Goal: Information Seeking & Learning: Learn about a topic

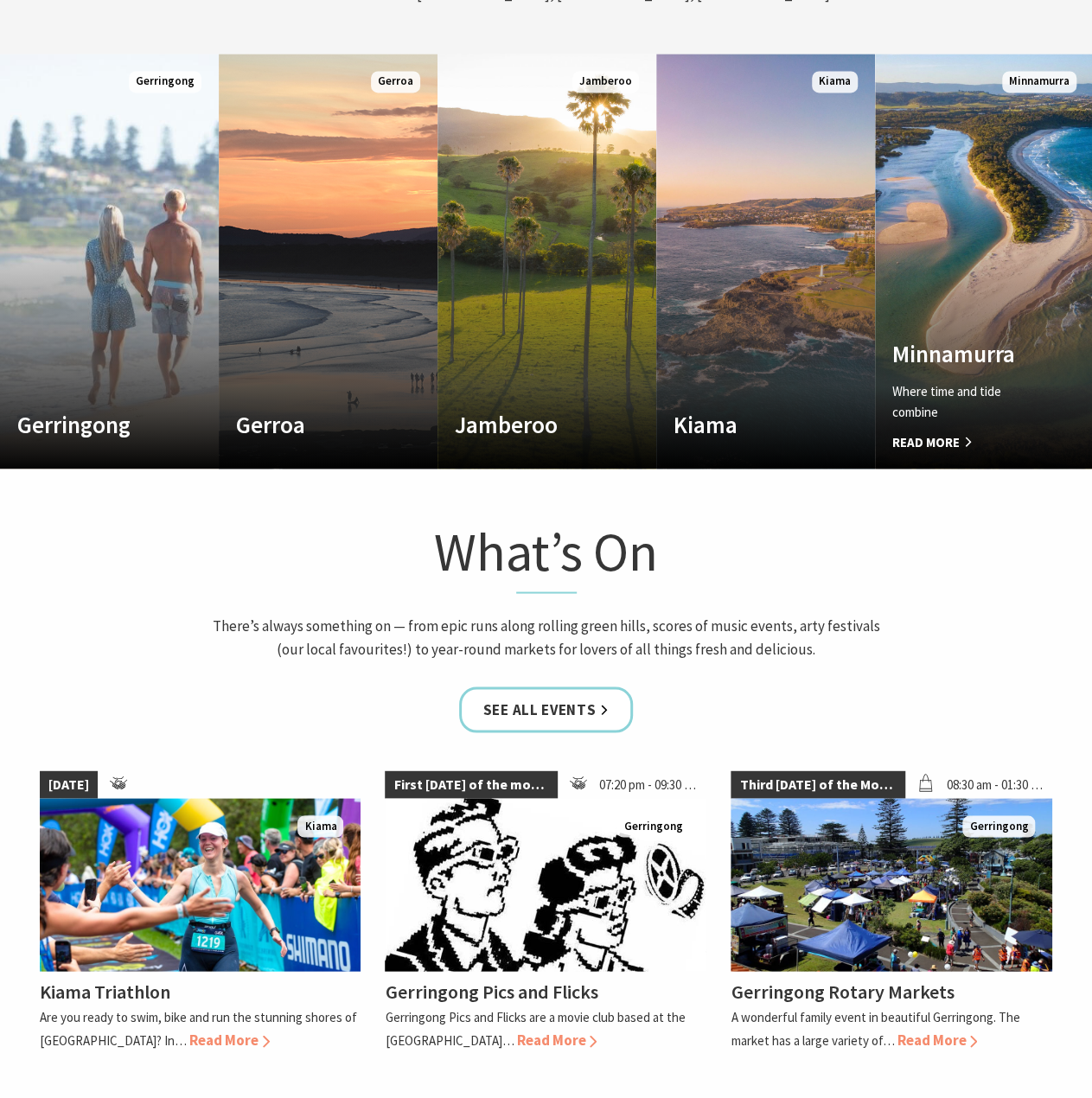
scroll to position [1211, 0]
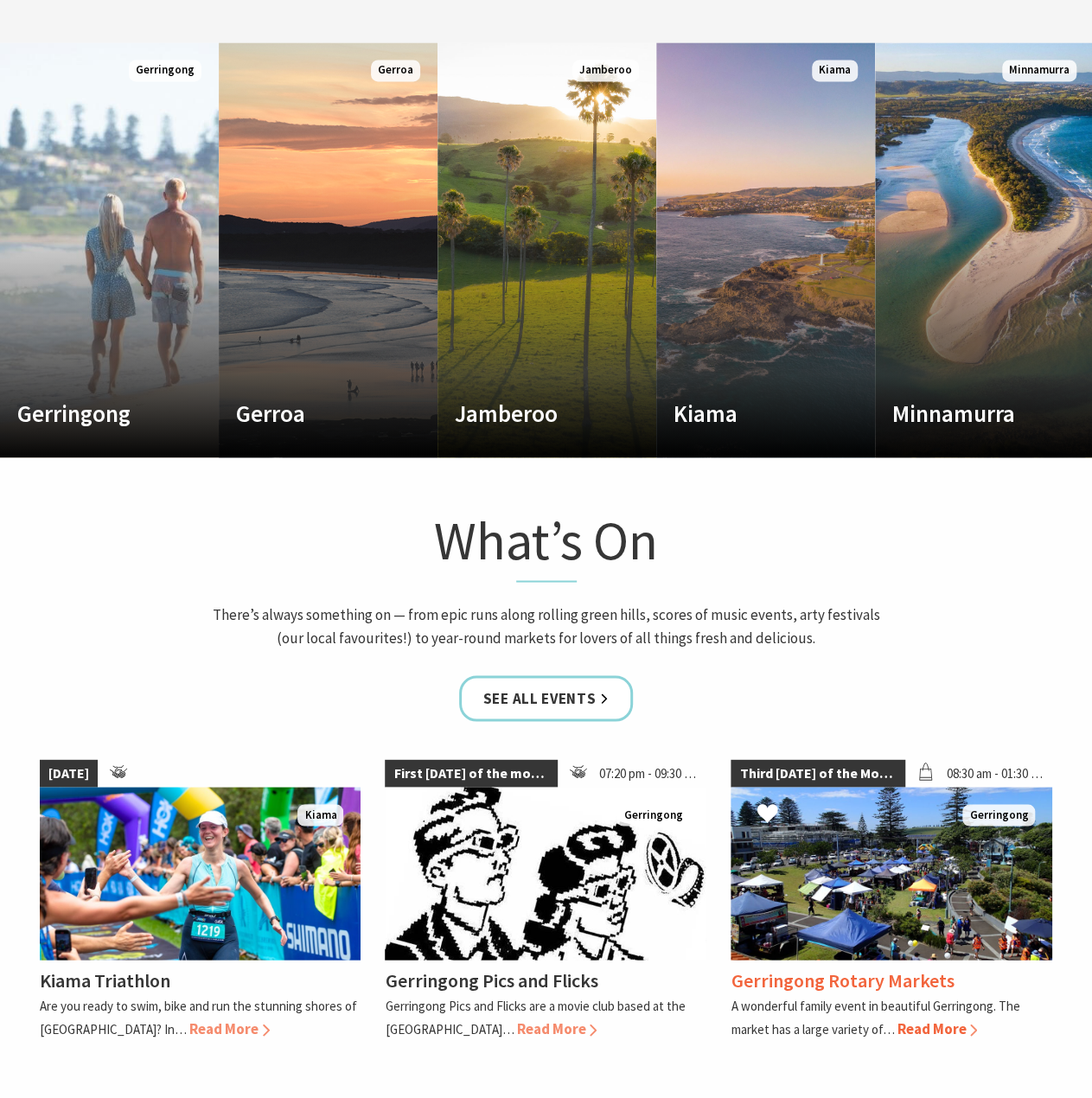
click at [948, 1028] on span "Read More" at bounding box center [937, 1028] width 80 height 19
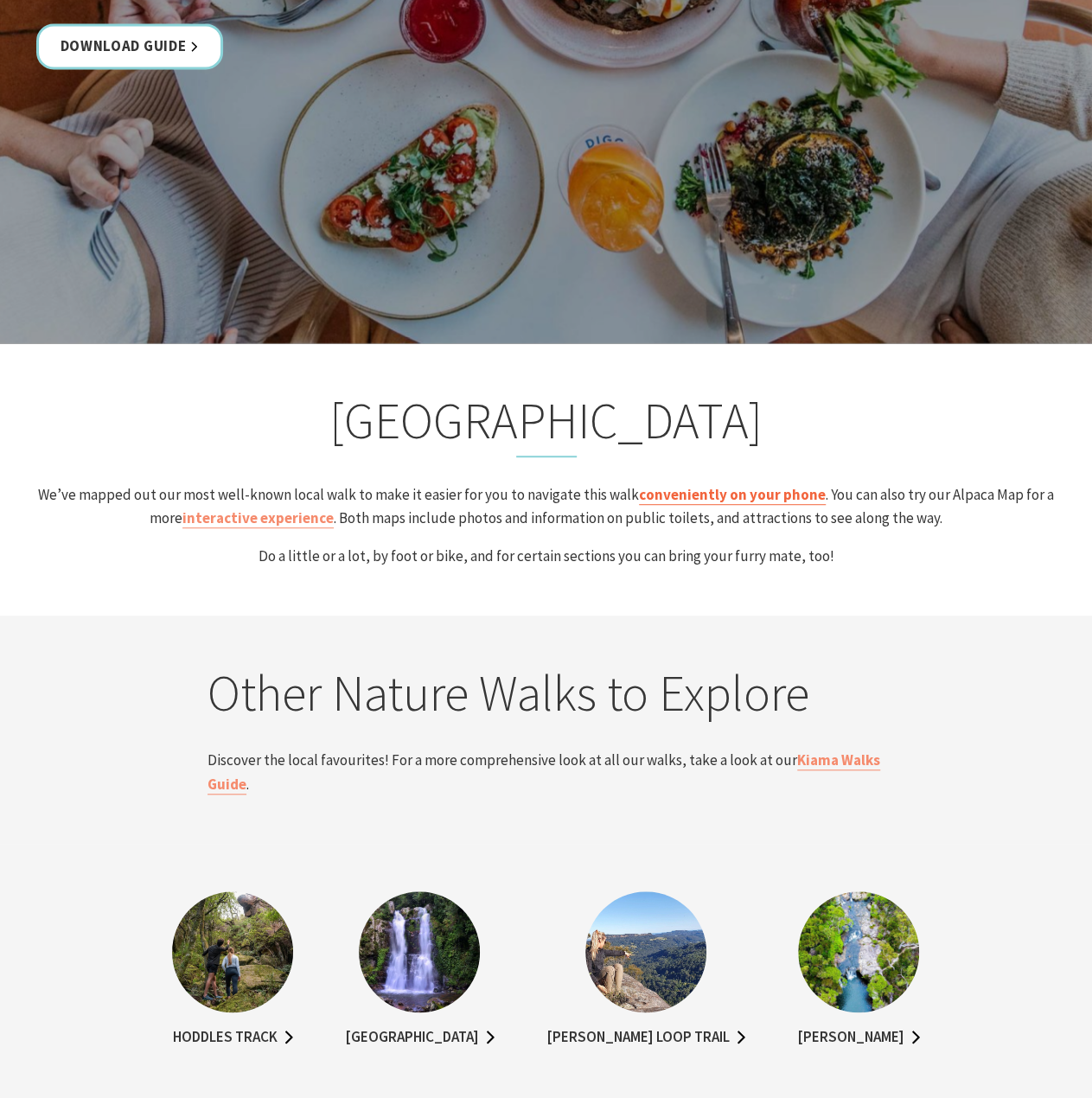
scroll to position [3545, 0]
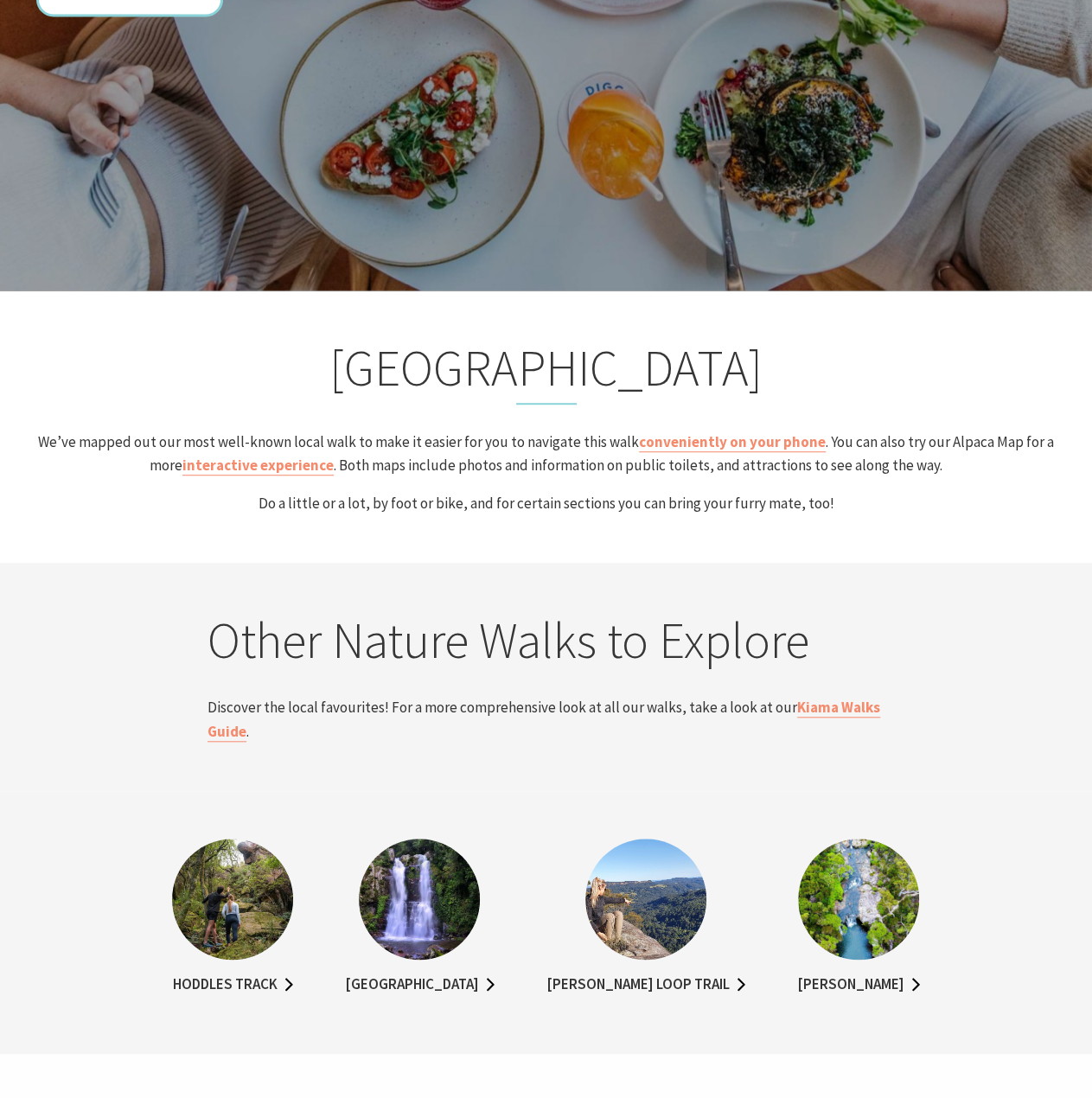
click at [858, 909] on img at bounding box center [858, 899] width 121 height 121
click at [864, 982] on link "Nellies Glen" at bounding box center [858, 985] width 123 height 25
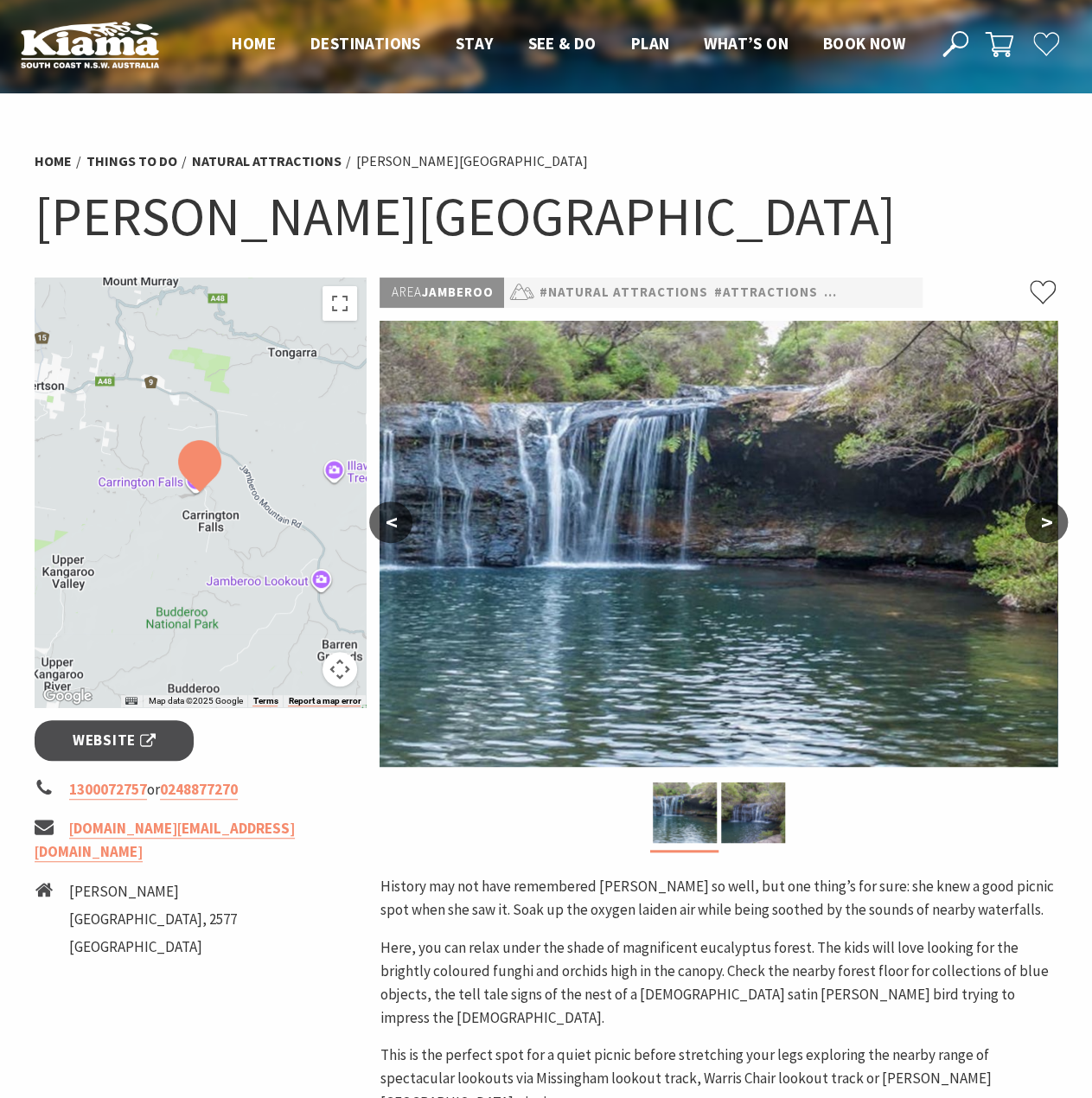
click at [1057, 522] on button ">" at bounding box center [1047, 523] width 44 height 42
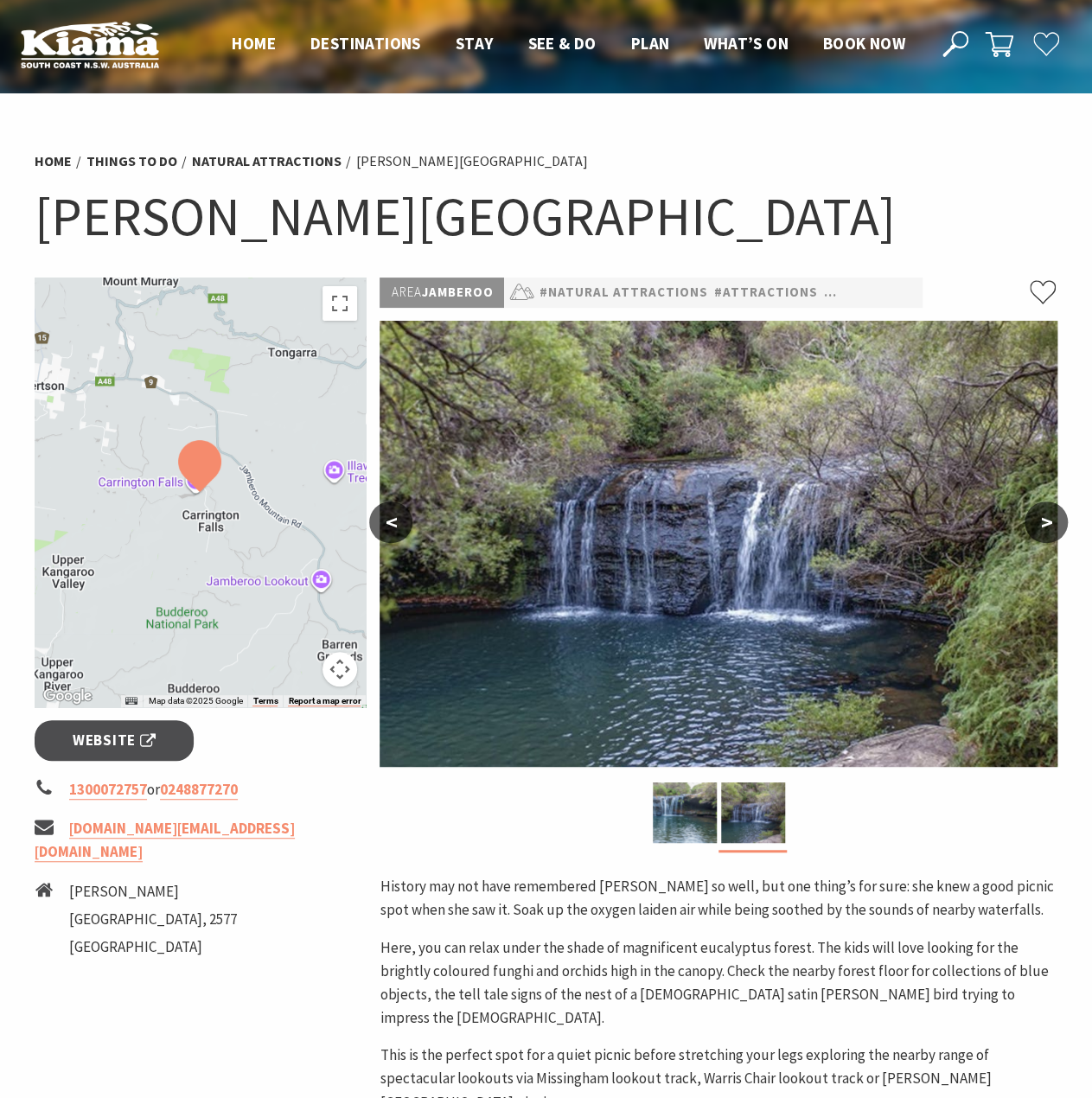
click at [1057, 522] on button ">" at bounding box center [1047, 523] width 44 height 42
click at [1043, 521] on button ">" at bounding box center [1047, 523] width 44 height 42
click at [195, 487] on img at bounding box center [200, 465] width 44 height 52
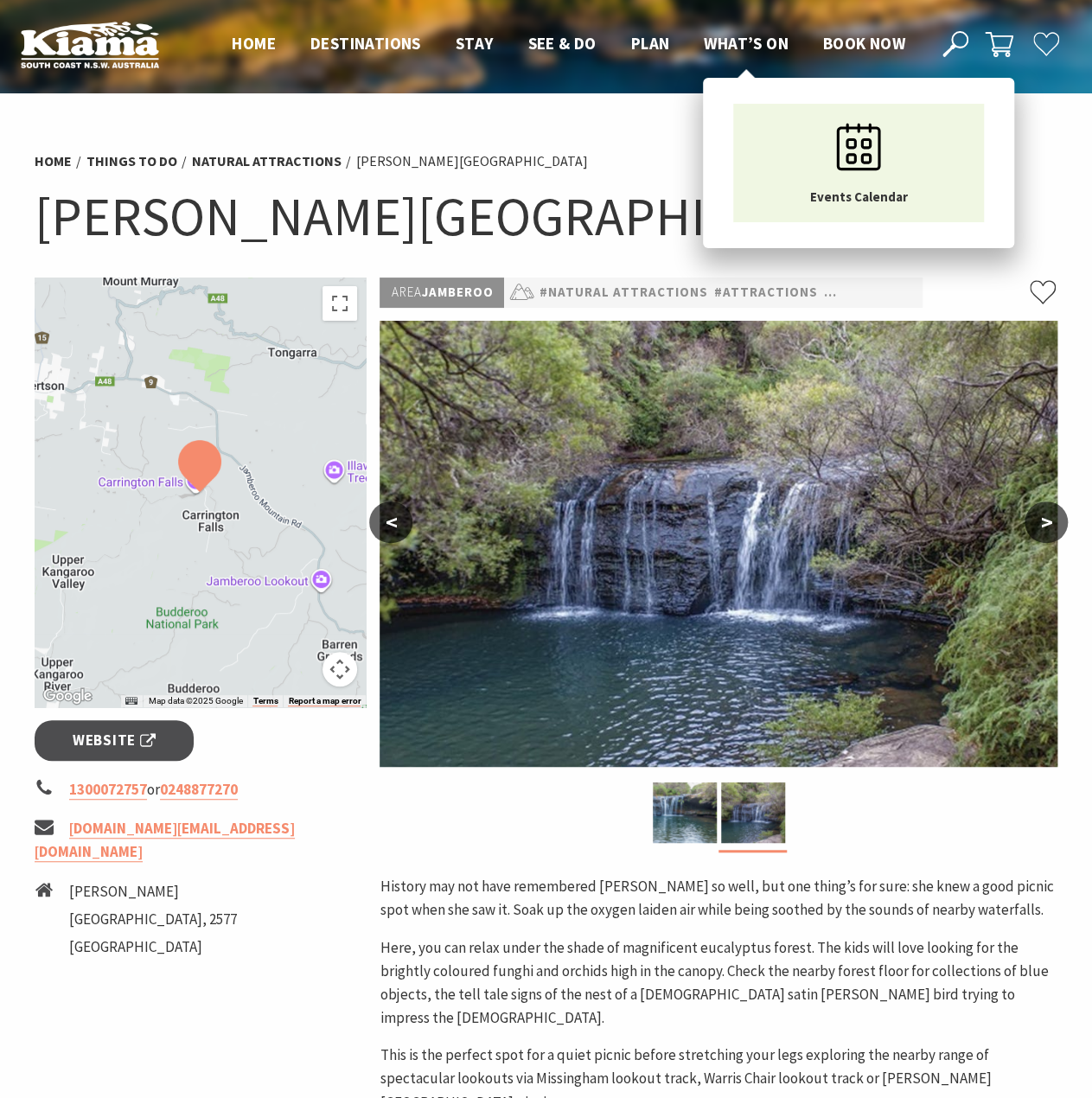
click at [763, 46] on span "What’s On" at bounding box center [746, 43] width 85 height 21
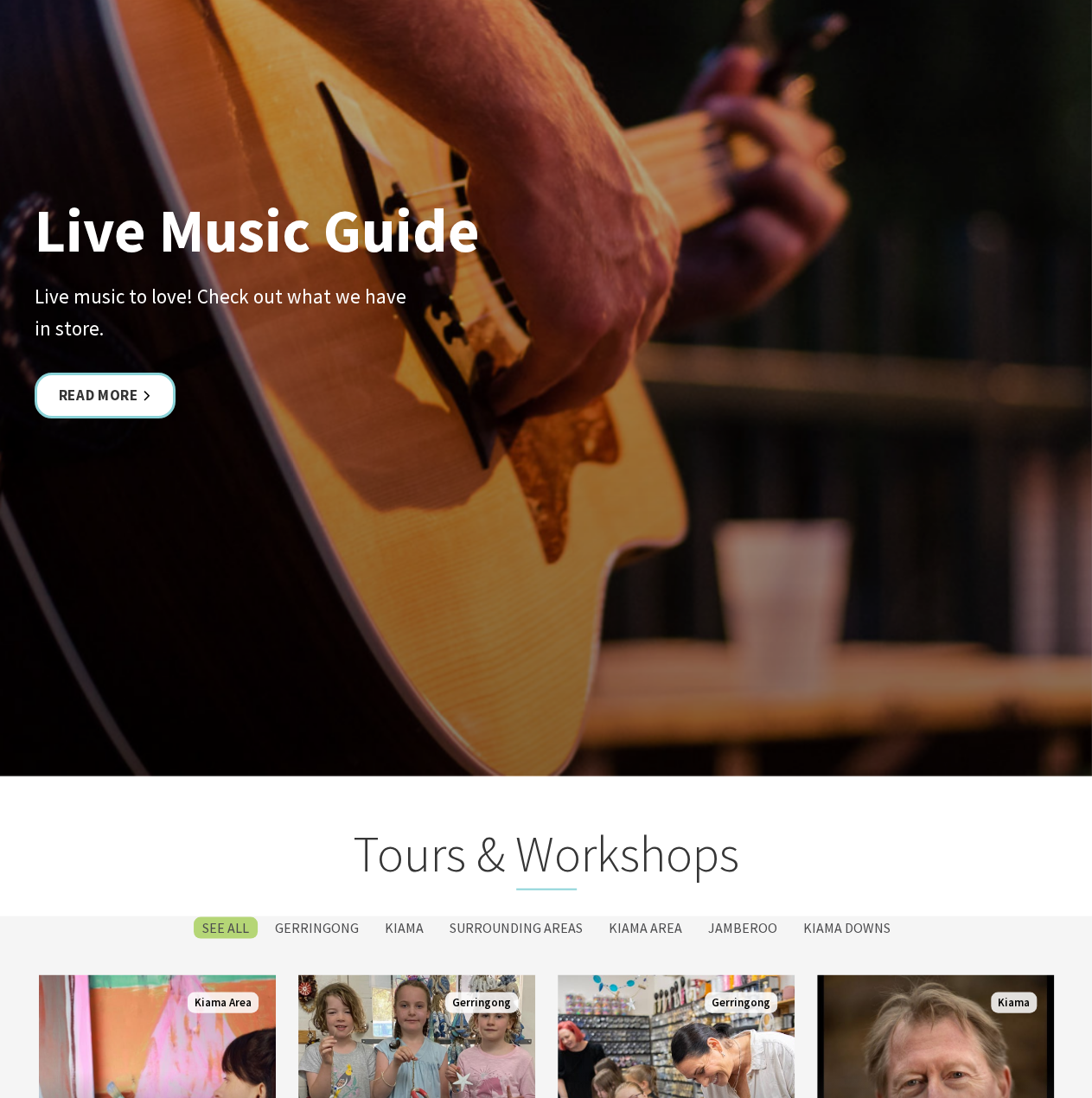
scroll to position [4583, 0]
